Goal: Information Seeking & Learning: Learn about a topic

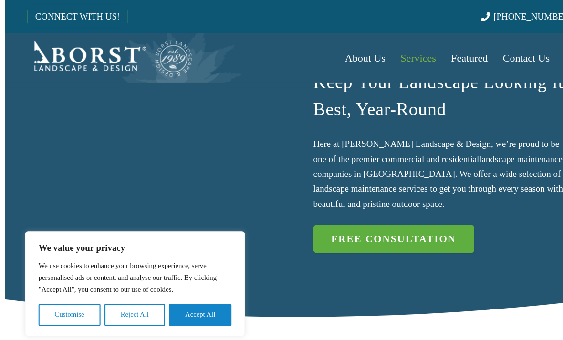
scroll to position [431, 0]
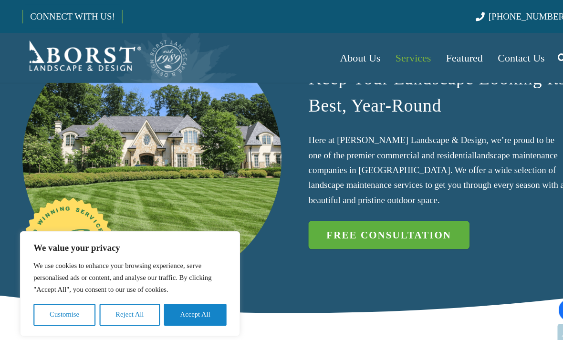
click at [197, 311] on button "Accept All" at bounding box center [186, 300] width 60 height 21
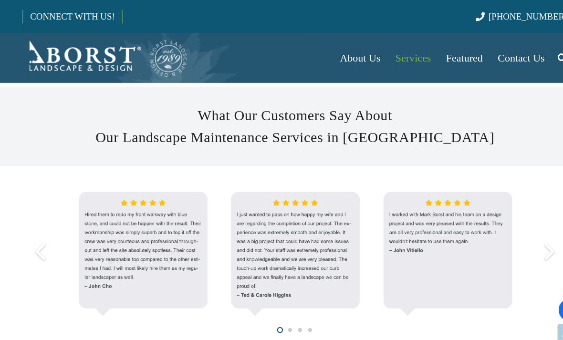
scroll to position [878, 0]
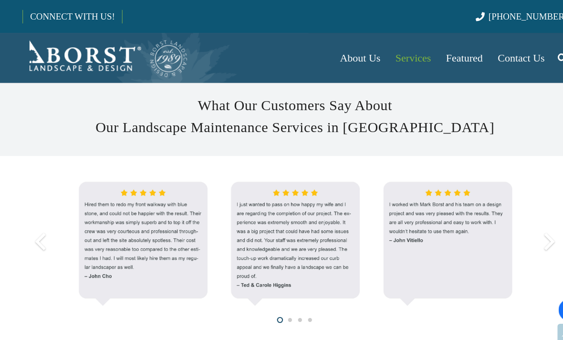
click at [516, 114] on section "What Our Customers Say About Our Landscape Maintenance Services in [GEOGRAPHIC_…" at bounding box center [281, 110] width 563 height 75
click at [504, 166] on img at bounding box center [281, 231] width 520 height 130
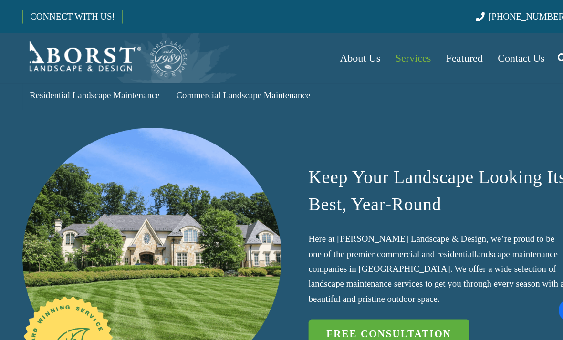
scroll to position [336, 0]
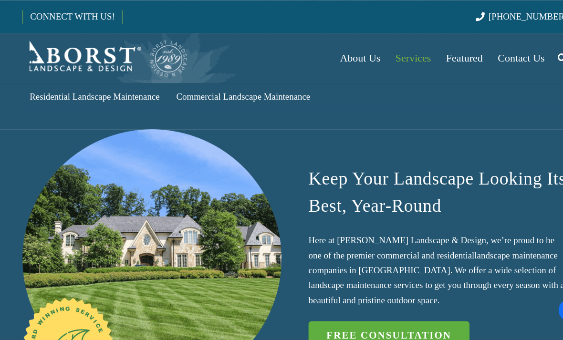
click at [408, 57] on span "Services" at bounding box center [394, 55] width 34 height 11
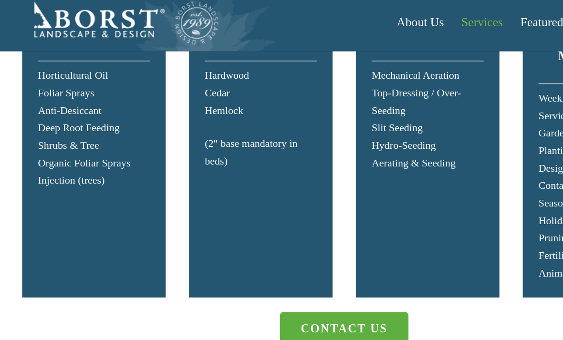
scroll to position [2042, 0]
click at [379, 117] on div "Lawn Renovation Mechanical Aeration Top-Dressing / Over-Seeding Slit Seeding Hy…" at bounding box center [349, 161] width 117 height 238
click at [350, 92] on p "Mechanical Aeration Top-Dressing / Over-Seeding Slit Seeding Hydro-Seeding Aera…" at bounding box center [350, 135] width 92 height 86
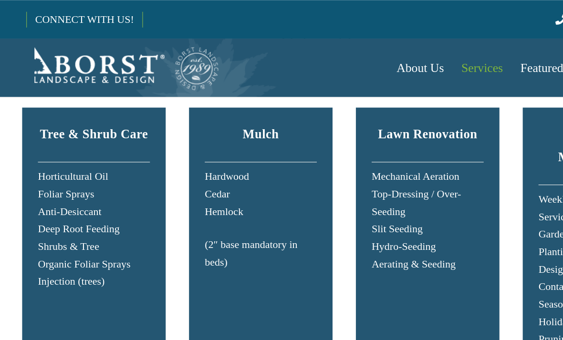
scroll to position [1964, 0]
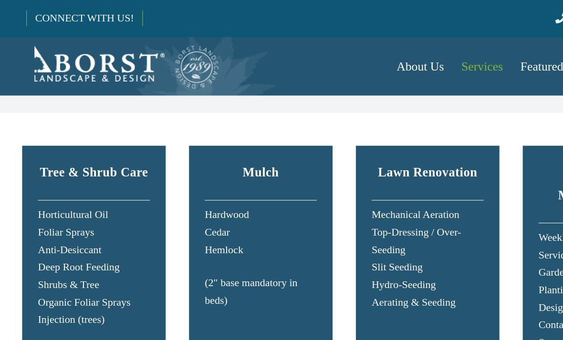
click at [346, 136] on strong "Lawn Renovation" at bounding box center [349, 141] width 81 height 11
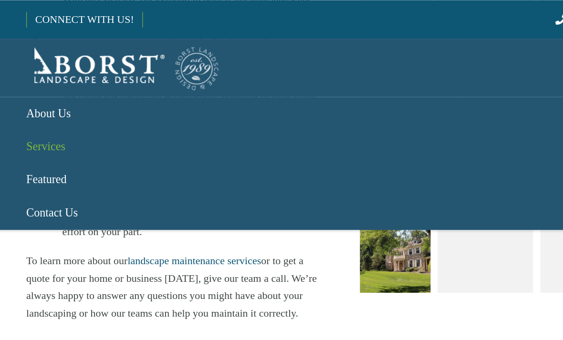
scroll to position [2470, 0]
